Goal: Task Accomplishment & Management: Manage account settings

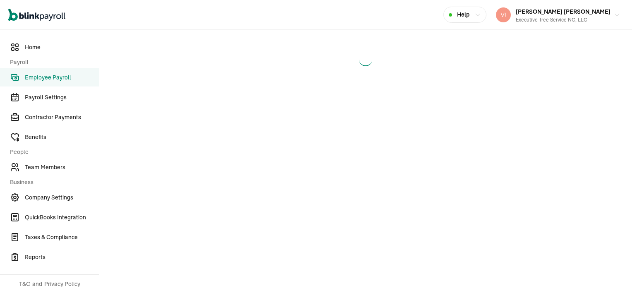
select select "direct_deposit"
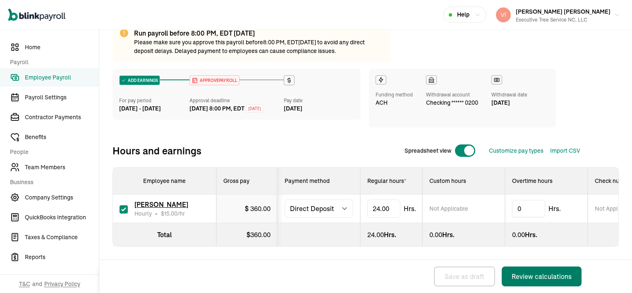
click at [541, 273] on div "Review calculations" at bounding box center [541, 276] width 60 height 10
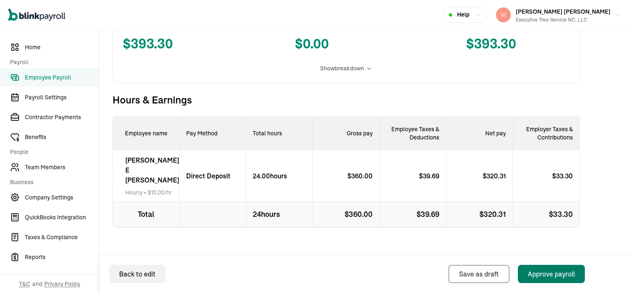
click at [562, 275] on div "Approve payroll" at bounding box center [550, 274] width 47 height 10
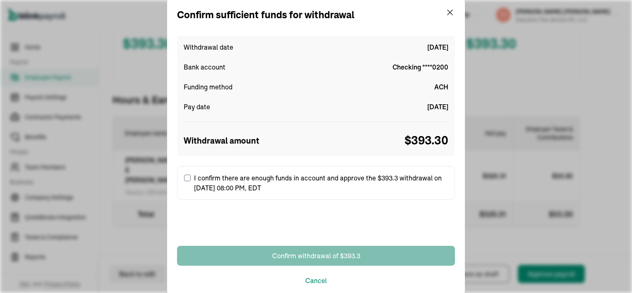
click at [187, 178] on input "I confirm there are enough funds in account and approve the $393.3 withdrawal o…" at bounding box center [187, 177] width 7 height 7
click at [187, 178] on label "I confirm there are enough funds in account and approve the $393.3 withdrawal o…" at bounding box center [316, 183] width 278 height 34
click at [187, 178] on input "I confirm there are enough funds in account and approve the $393.3 withdrawal o…" at bounding box center [187, 177] width 7 height 7
click at [183, 180] on label "I confirm there are enough funds in account and approve the $393.3 withdrawal o…" at bounding box center [316, 183] width 278 height 34
click at [184, 180] on input "I confirm there are enough funds in account and approve the $393.3 withdrawal o…" at bounding box center [187, 177] width 7 height 7
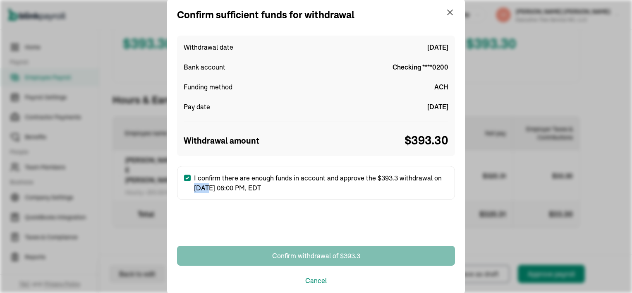
checkbox input "true"
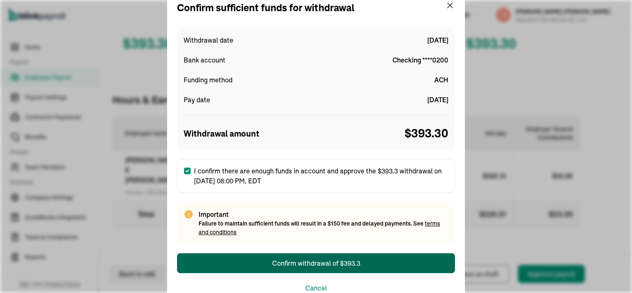
click at [321, 259] on div "Confirm withdrawal of $393.3" at bounding box center [316, 263] width 88 height 10
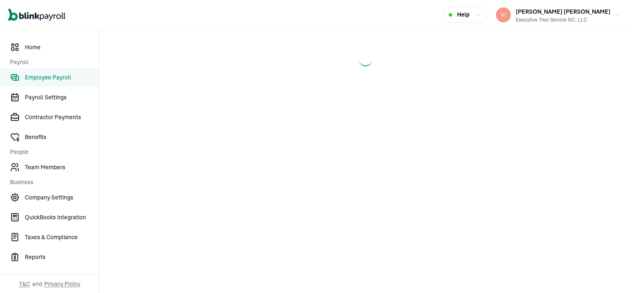
select select "direct_deposit"
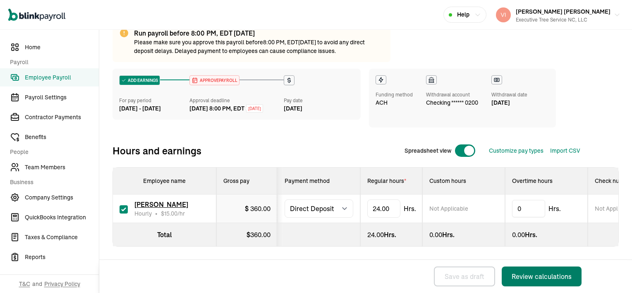
click at [541, 273] on div "Review calculations" at bounding box center [541, 276] width 60 height 10
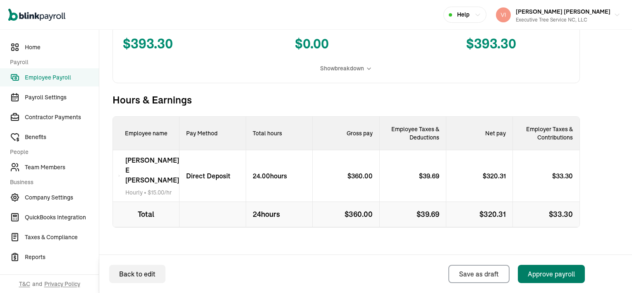
click at [562, 275] on div "Approve payroll" at bounding box center [550, 274] width 47 height 10
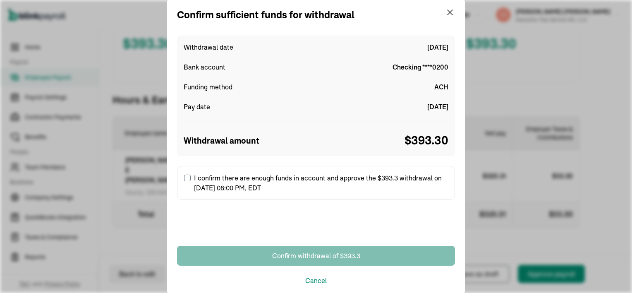
click at [187, 178] on input "I confirm there are enough funds in account and approve the $393.3 withdrawal o…" at bounding box center [187, 177] width 7 height 7
click at [187, 178] on label "I confirm there are enough funds in account and approve the $393.3 withdrawal o…" at bounding box center [316, 183] width 278 height 34
click at [187, 178] on input "I confirm there are enough funds in account and approve the $393.3 withdrawal o…" at bounding box center [187, 177] width 7 height 7
click at [183, 180] on label "I confirm there are enough funds in account and approve the $393.3 withdrawal o…" at bounding box center [316, 183] width 278 height 34
click at [184, 180] on input "I confirm there are enough funds in account and approve the $393.3 withdrawal o…" at bounding box center [187, 177] width 7 height 7
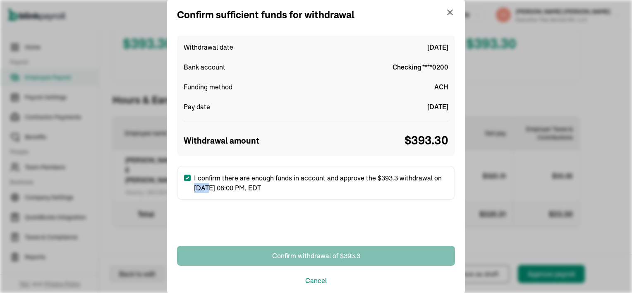
checkbox input "true"
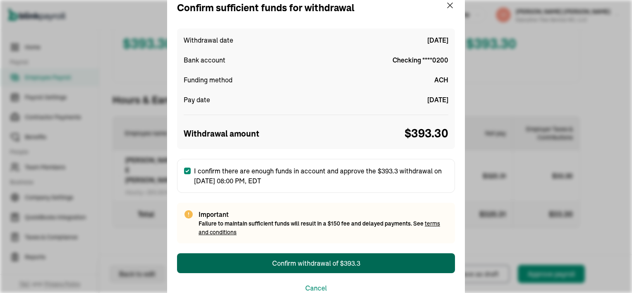
click at [321, 259] on div "Confirm withdrawal of $393.3" at bounding box center [316, 263] width 88 height 10
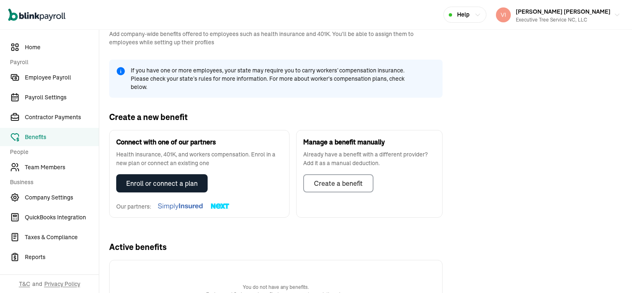
scroll to position [71, 0]
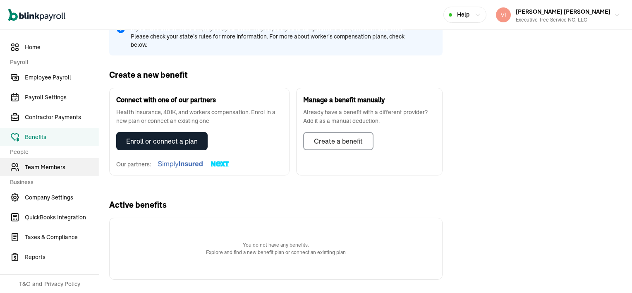
click at [29, 167] on span "Team Members" at bounding box center [62, 167] width 74 height 9
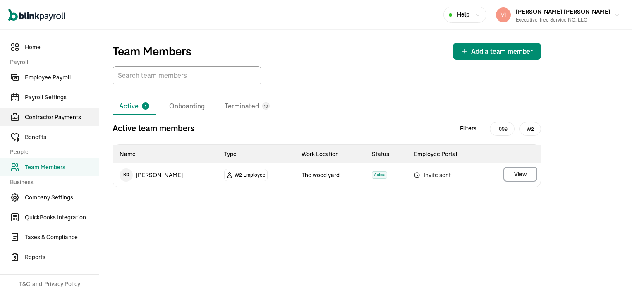
click at [37, 117] on span "Contractor Payments" at bounding box center [62, 117] width 74 height 9
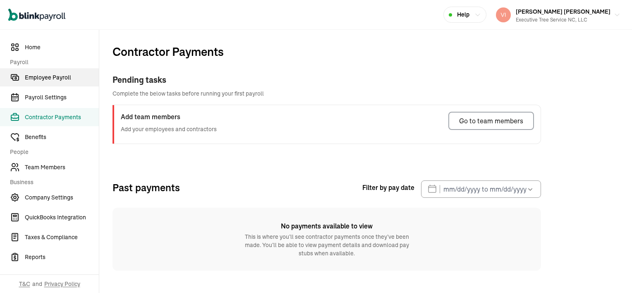
click at [38, 79] on span "Employee Payroll" at bounding box center [62, 77] width 74 height 9
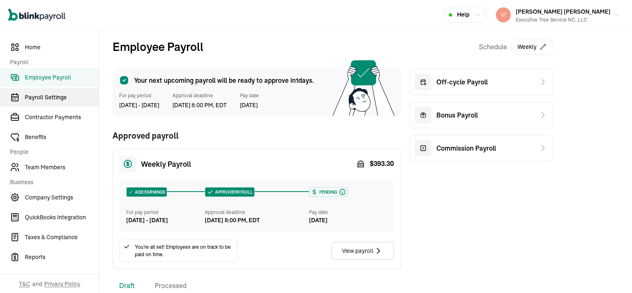
click at [33, 98] on span "Payroll Settings" at bounding box center [62, 97] width 74 height 9
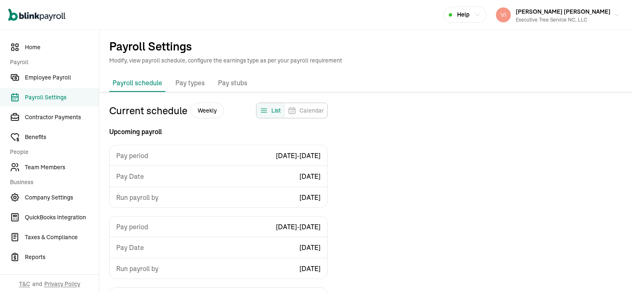
click at [310, 110] on span "Calendar" at bounding box center [311, 110] width 24 height 8
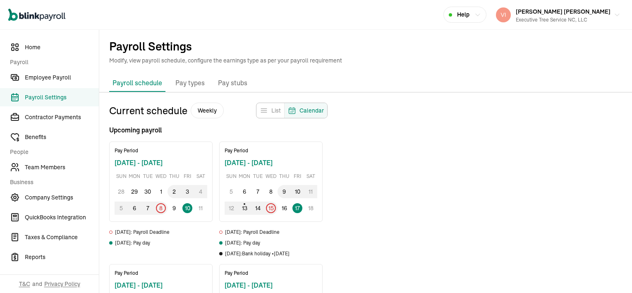
click at [310, 110] on span "Calendar" at bounding box center [311, 110] width 24 height 8
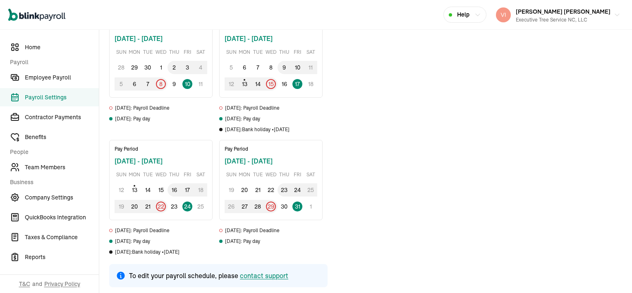
scroll to position [126, 0]
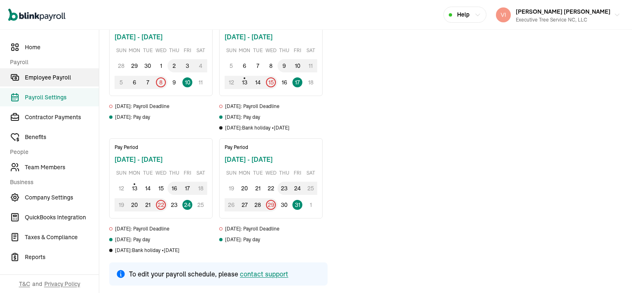
click at [43, 80] on span "Employee Payroll" at bounding box center [62, 77] width 74 height 9
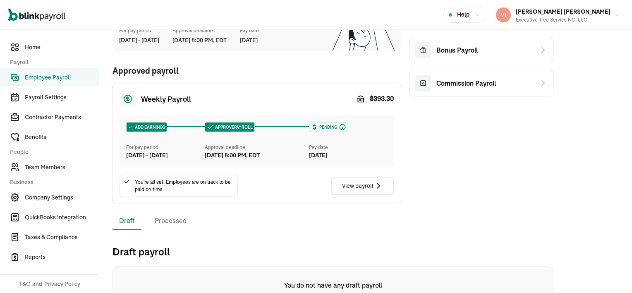
scroll to position [101, 0]
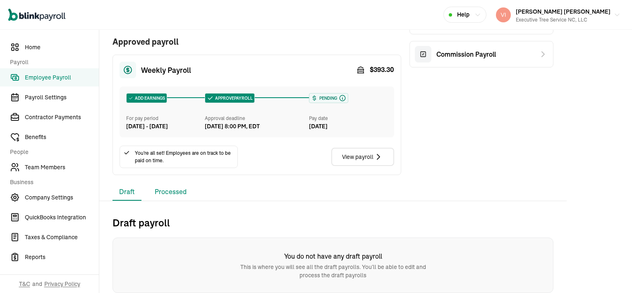
click at [169, 193] on li "Processed" at bounding box center [170, 191] width 45 height 17
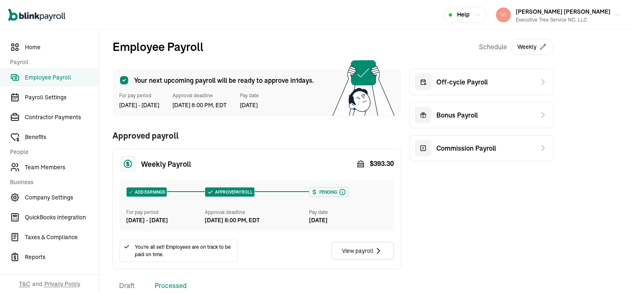
scroll to position [0, 0]
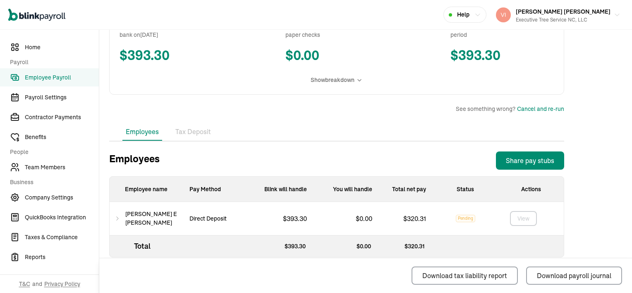
scroll to position [190, 0]
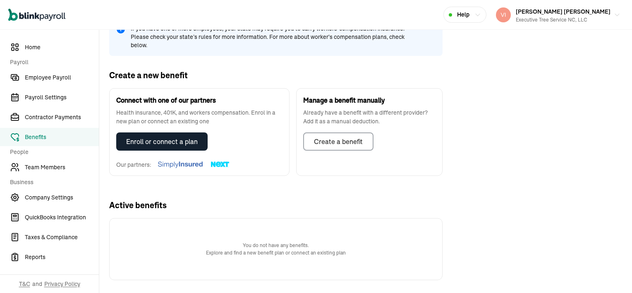
scroll to position [71, 0]
click at [29, 167] on span "Team Members" at bounding box center [62, 167] width 74 height 9
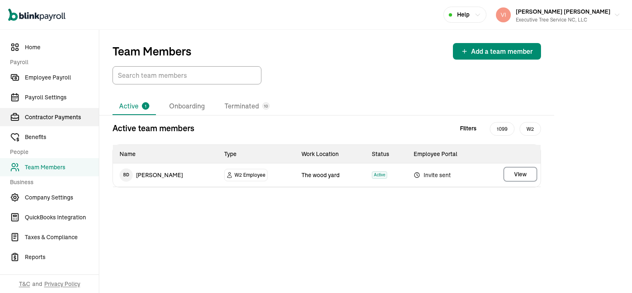
click at [37, 117] on span "Contractor Payments" at bounding box center [62, 117] width 74 height 9
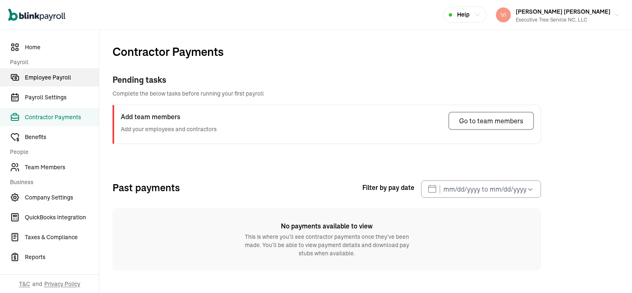
click at [38, 79] on span "Employee Payroll" at bounding box center [62, 77] width 74 height 9
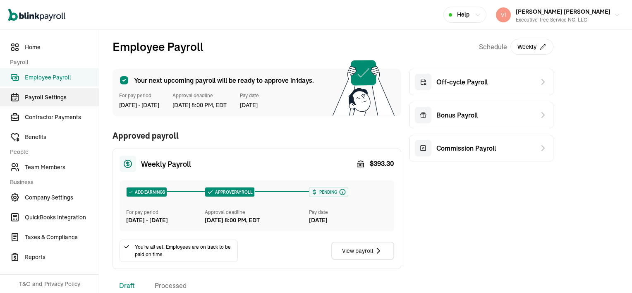
click at [33, 98] on span "Payroll Settings" at bounding box center [62, 97] width 74 height 9
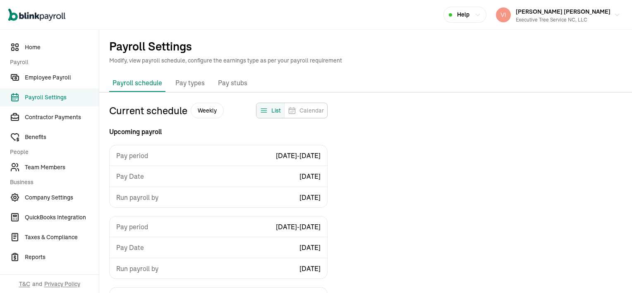
click at [310, 110] on span "Calendar" at bounding box center [311, 110] width 24 height 8
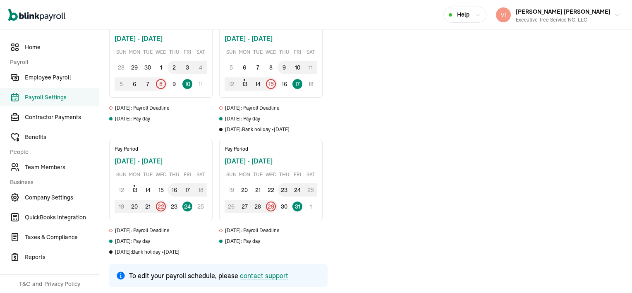
scroll to position [126, 0]
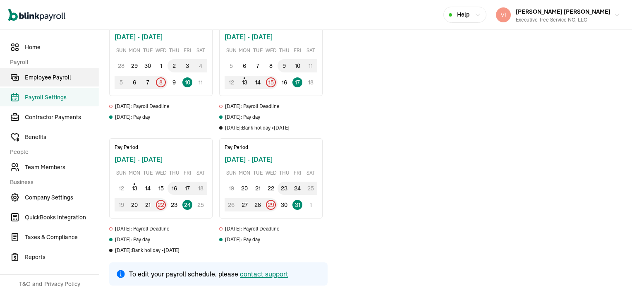
click at [43, 80] on span "Employee Payroll" at bounding box center [62, 77] width 74 height 9
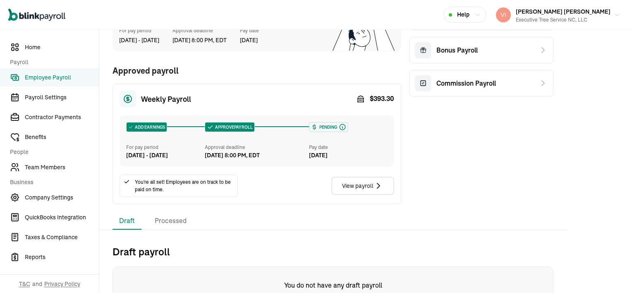
scroll to position [101, 0]
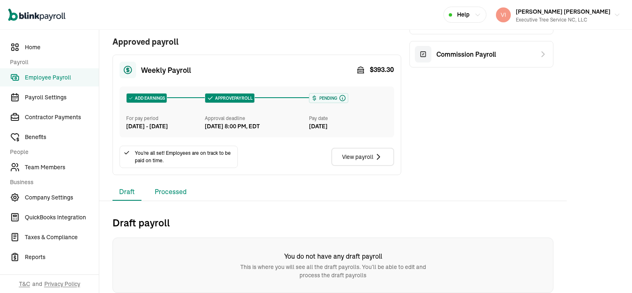
click at [169, 193] on li "Processed" at bounding box center [170, 191] width 45 height 17
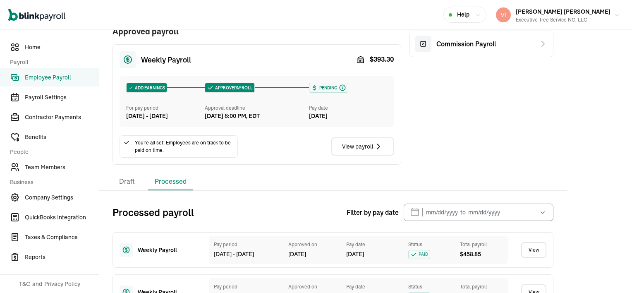
scroll to position [0, 0]
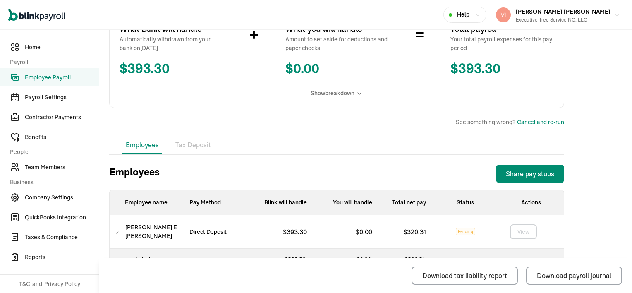
scroll to position [190, 0]
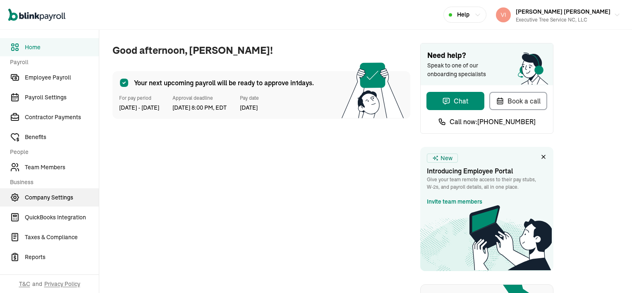
click at [52, 198] on span "Company Settings" at bounding box center [62, 197] width 74 height 9
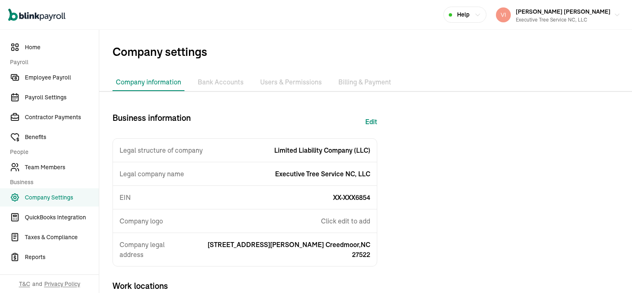
click at [362, 84] on li "Billing & Payment" at bounding box center [365, 82] width 60 height 17
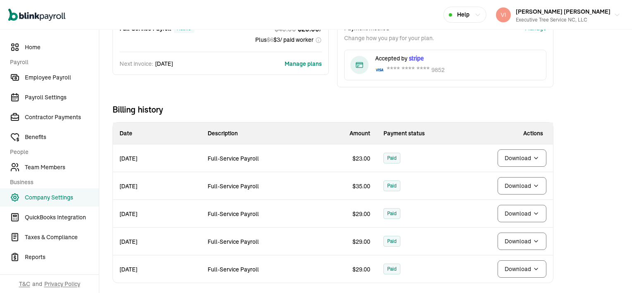
scroll to position [83, 0]
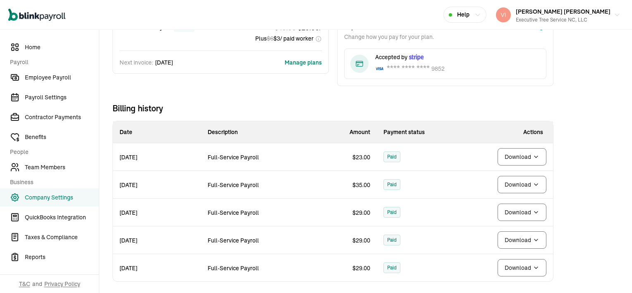
click at [536, 268] on body "Open main menu Help Vincent Wilson Vincent Wilson Executive Tree Service NC, LL…" at bounding box center [316, 146] width 632 height 293
click at [534, 263] on body "Open main menu Help Vincent Wilson Vincent Wilson Executive Tree Service NC, LL…" at bounding box center [316, 146] width 632 height 293
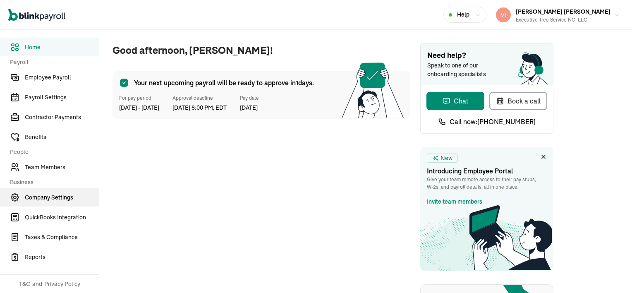
click at [52, 198] on span "Company Settings" at bounding box center [62, 197] width 74 height 9
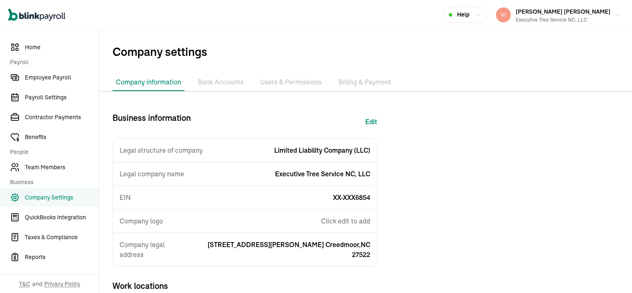
click at [362, 84] on li "Billing & Payment" at bounding box center [365, 82] width 60 height 17
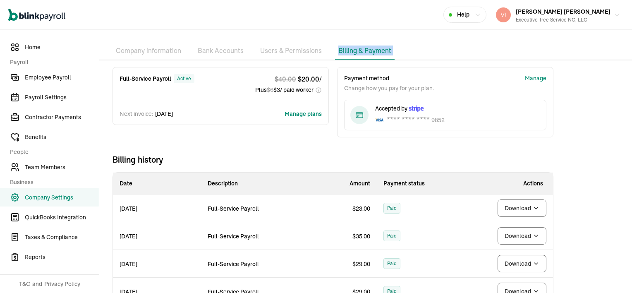
scroll to position [83, 0]
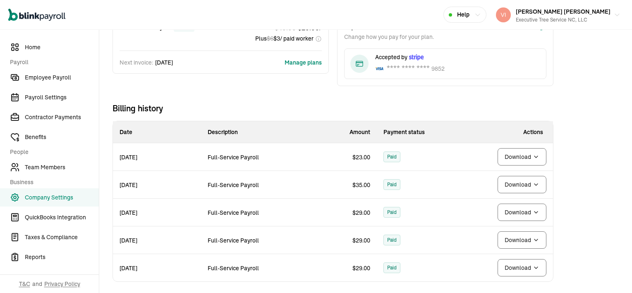
click at [536, 268] on body "Open main menu Help [PERSON_NAME] [PERSON_NAME] Executive Tree Service NC, LLC …" at bounding box center [316, 146] width 632 height 293
click at [534, 263] on body "Open main menu Help [PERSON_NAME] [PERSON_NAME] Executive Tree Service NC, LLC …" at bounding box center [316, 146] width 632 height 293
